Goal: Task Accomplishment & Management: Use online tool/utility

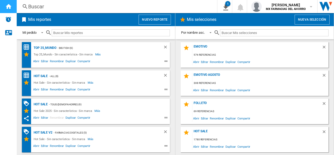
click at [7, 6] on ng-md-icon "Inicio" at bounding box center [8, 6] width 6 height 6
click at [149, 19] on button "Nuevo reporte" at bounding box center [155, 20] width 32 height 10
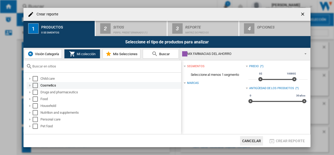
click at [30, 85] on div at bounding box center [29, 85] width 5 height 5
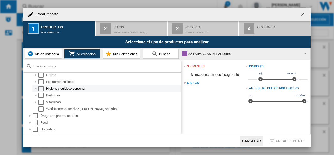
scroll to position [63, 0]
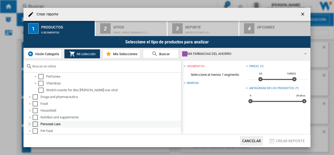
click at [30, 123] on div at bounding box center [29, 123] width 5 height 5
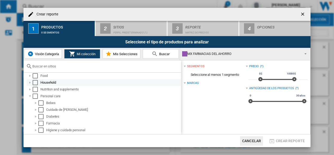
scroll to position [97, 0]
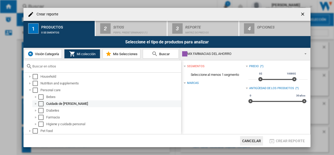
click at [35, 103] on div at bounding box center [35, 103] width 5 height 5
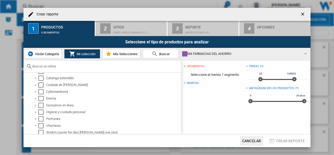
scroll to position [13, 0]
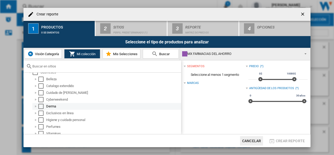
click at [37, 107] on div at bounding box center [35, 106] width 5 height 5
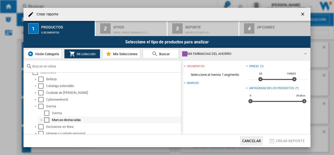
click at [42, 119] on div at bounding box center [41, 119] width 5 height 5
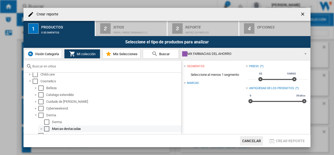
scroll to position [0, 0]
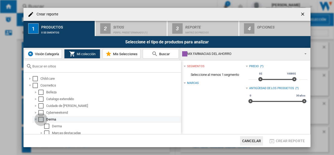
click at [41, 119] on div "Select" at bounding box center [40, 119] width 5 height 5
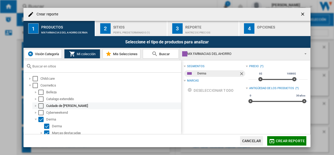
click at [36, 105] on div at bounding box center [35, 105] width 5 height 5
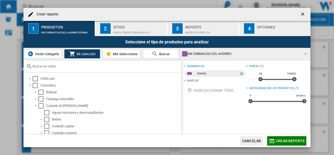
drag, startPoint x: 302, startPoint y: 14, endPoint x: 299, endPoint y: 15, distance: 2.9
click at [299, 15] on button "button" at bounding box center [303, 14] width 10 height 10
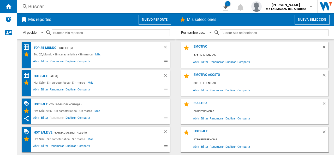
click at [310, 22] on button "Nueva selección" at bounding box center [312, 20] width 35 height 10
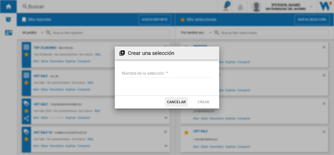
click at [169, 72] on input "Nombre de la selección '" at bounding box center [167, 74] width 91 height 8
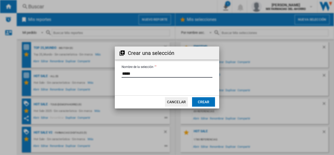
type input "*****"
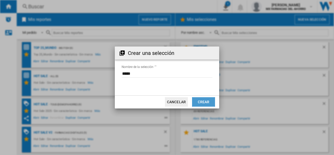
click at [204, 104] on button "Crear" at bounding box center [203, 101] width 23 height 9
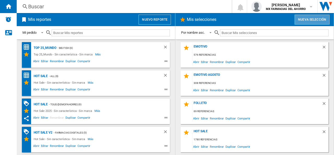
click at [312, 22] on button "Nueva selección" at bounding box center [312, 20] width 35 height 10
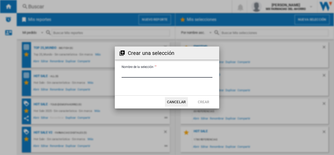
click at [172, 72] on input "Nombre de la selección '" at bounding box center [167, 74] width 91 height 8
type input "*****"
click at [208, 104] on button "Crear" at bounding box center [203, 101] width 23 height 9
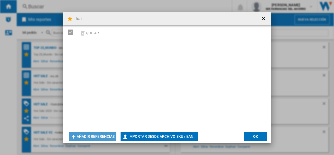
click at [107, 134] on button "Añadir referencias" at bounding box center [93, 136] width 48 height 9
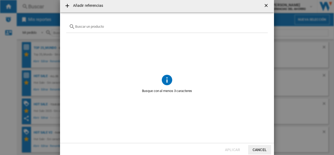
drag, startPoint x: 259, startPoint y: 149, endPoint x: 197, endPoint y: 134, distance: 63.2
click at [259, 149] on button "Cancel" at bounding box center [259, 149] width 23 height 9
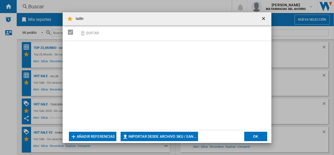
click at [149, 140] on button "Importar desde archivo SKU / EAN..." at bounding box center [160, 136] width 78 height 9
type input "**********"
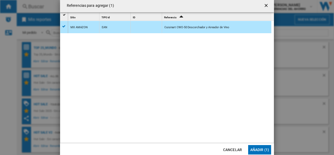
click at [254, 148] on button "Añadir (1)" at bounding box center [259, 149] width 23 height 9
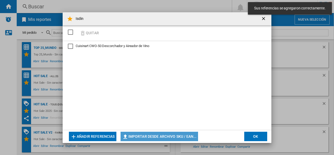
click at [142, 135] on button "Importar desde archivo SKU / EAN..." at bounding box center [160, 136] width 78 height 9
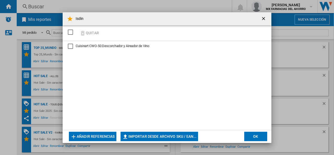
type input "**********"
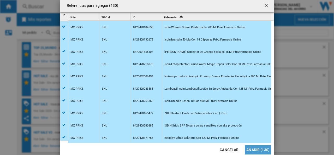
click at [261, 150] on button "Añadir (130)" at bounding box center [258, 149] width 26 height 9
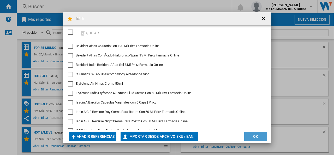
click at [256, 135] on button "OK" at bounding box center [256, 136] width 23 height 9
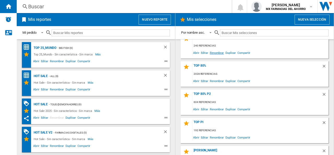
scroll to position [420, 0]
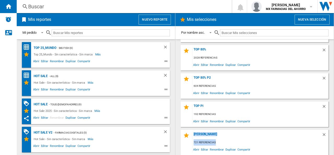
drag, startPoint x: 334, startPoint y: 143, endPoint x: 331, endPoint y: 125, distance: 17.8
click at [331, 125] on div "Mis selecciones Nueva selección Por nombre asc. Por nombre asc. Por nombre desc…" at bounding box center [255, 84] width 159 height 142
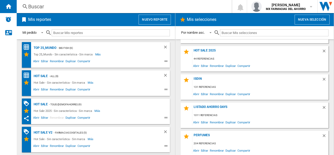
scroll to position [103, 0]
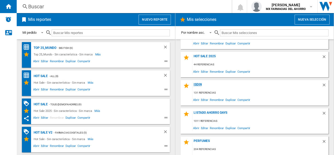
click at [196, 83] on div "Isdin" at bounding box center [258, 86] width 130 height 7
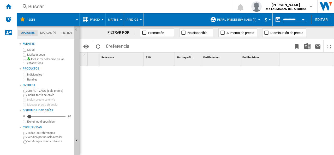
click at [246, 21] on span "Perfil predeterminado (1)" at bounding box center [236, 19] width 39 height 3
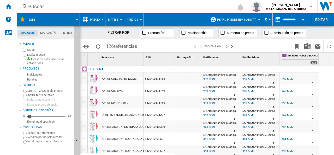
click at [246, 21] on span "Perfil predeterminado (1)" at bounding box center [236, 19] width 39 height 3
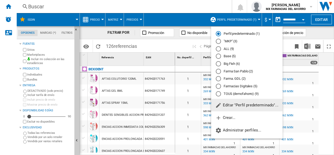
drag, startPoint x: 229, startPoint y: 40, endPoint x: 220, endPoint y: 43, distance: 9.5
click at [229, 40] on md-radio-button ""MKP" (3)" at bounding box center [247, 41] width 62 height 5
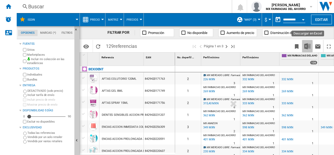
click at [306, 47] on img "Descargar en Excel" at bounding box center [308, 46] width 6 height 6
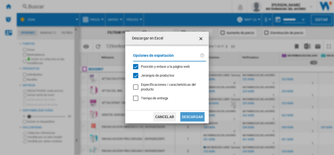
click at [189, 120] on button "Descargar" at bounding box center [193, 116] width 24 height 9
